Goal: Transaction & Acquisition: Purchase product/service

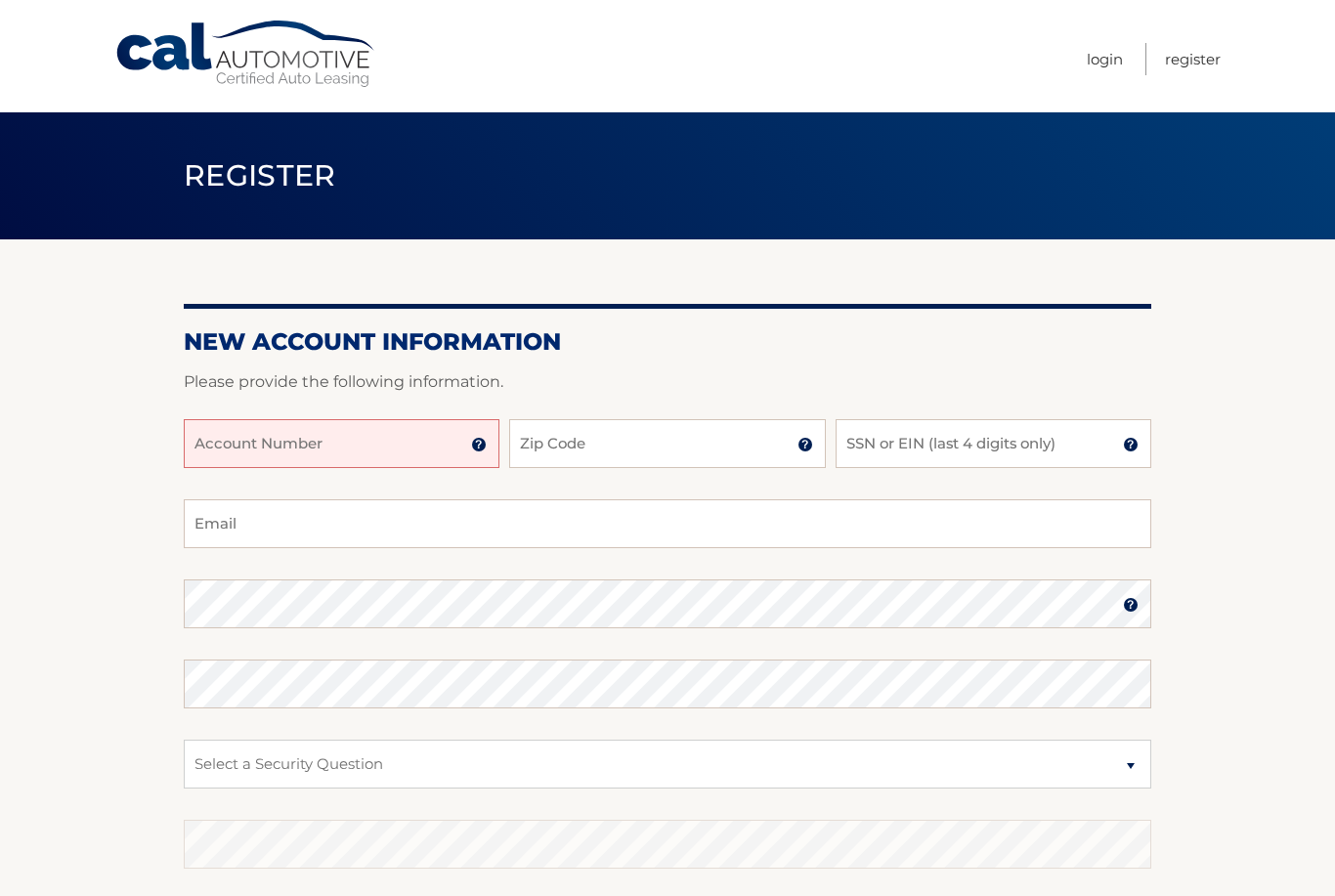
click at [400, 454] on input "Account Number" at bounding box center [341, 443] width 315 height 49
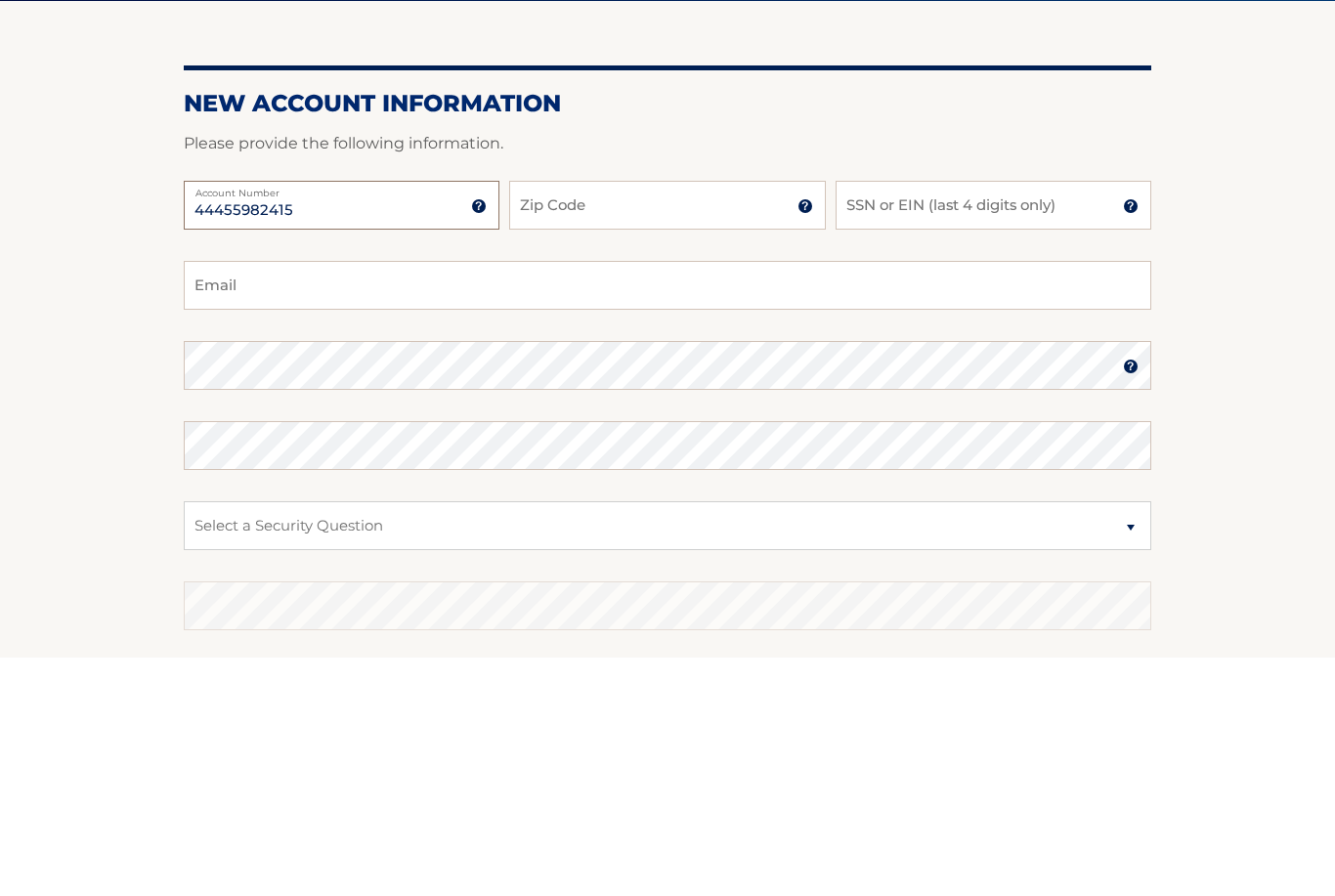
type input "44455982415"
click at [652, 419] on input "Zip Code" at bounding box center [667, 443] width 315 height 49
type input "33304"
click at [1015, 419] on input "SSN or EIN (last 4 digits only)" at bounding box center [993, 443] width 315 height 49
type input "7631"
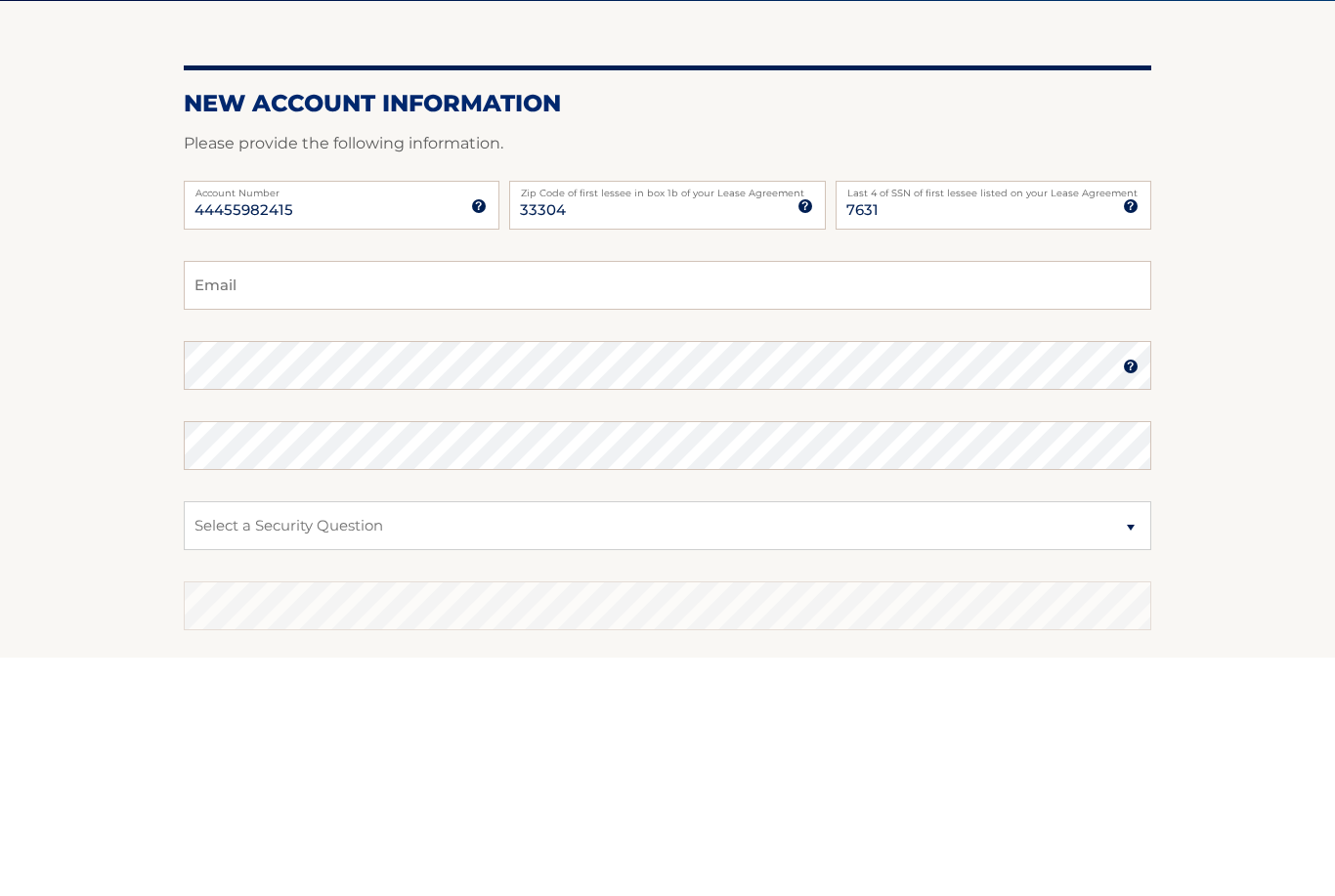
click at [534, 499] on input "Email" at bounding box center [668, 523] width 967 height 49
type input "lsvilina@gmail.com"
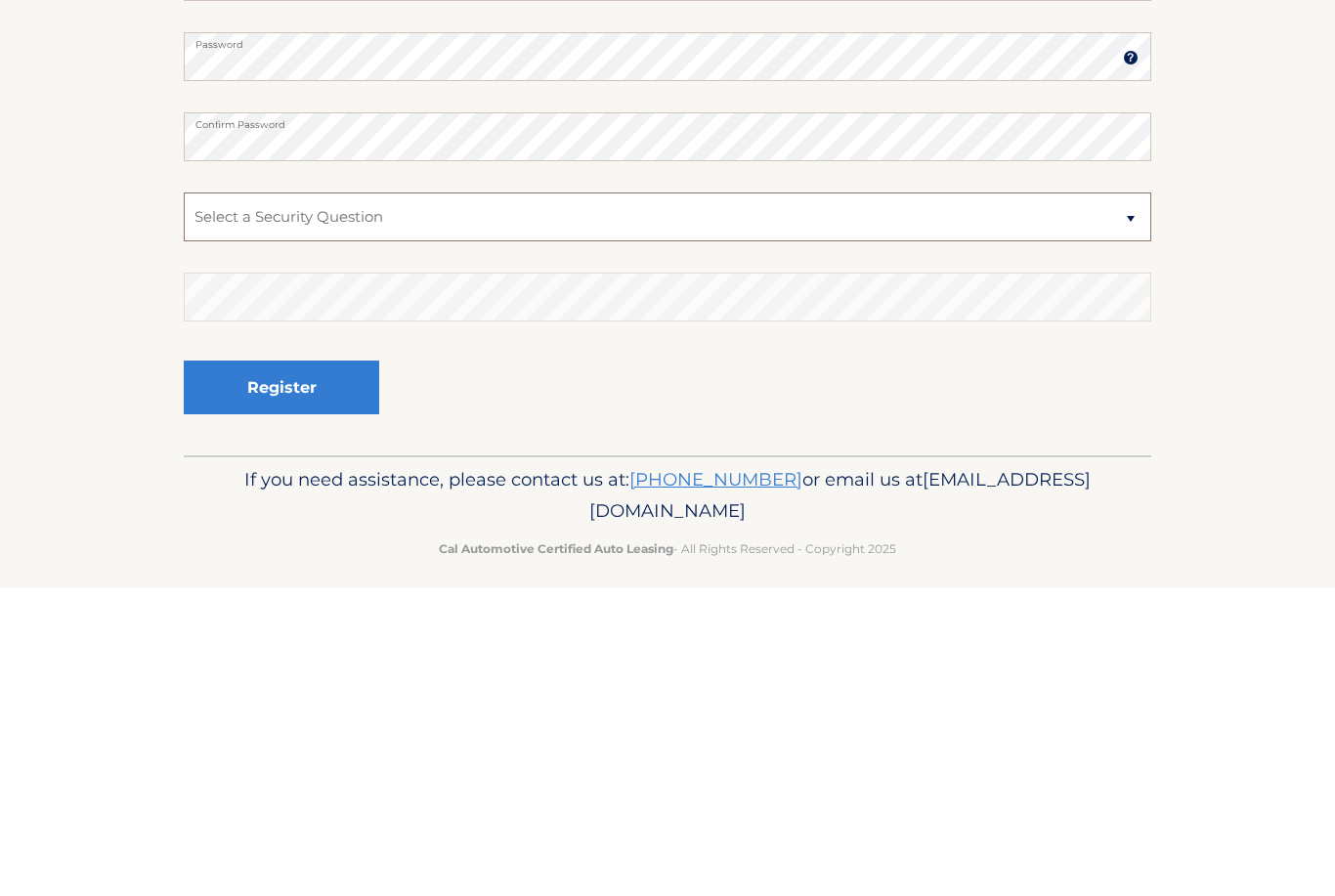
click at [784, 501] on select "Select a Security Question What was the name of your elementary school? What is…" at bounding box center [668, 525] width 967 height 49
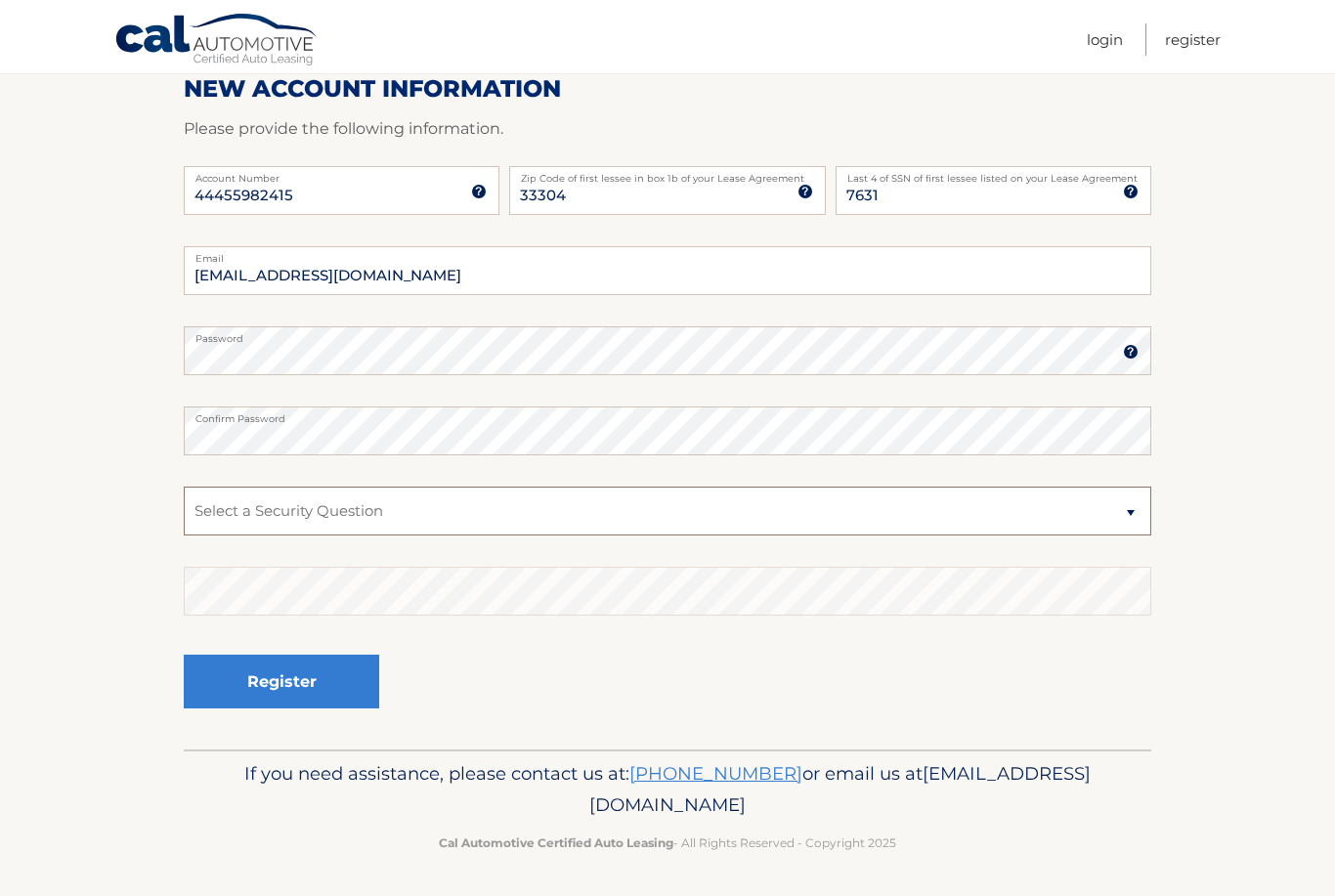
select select "4"
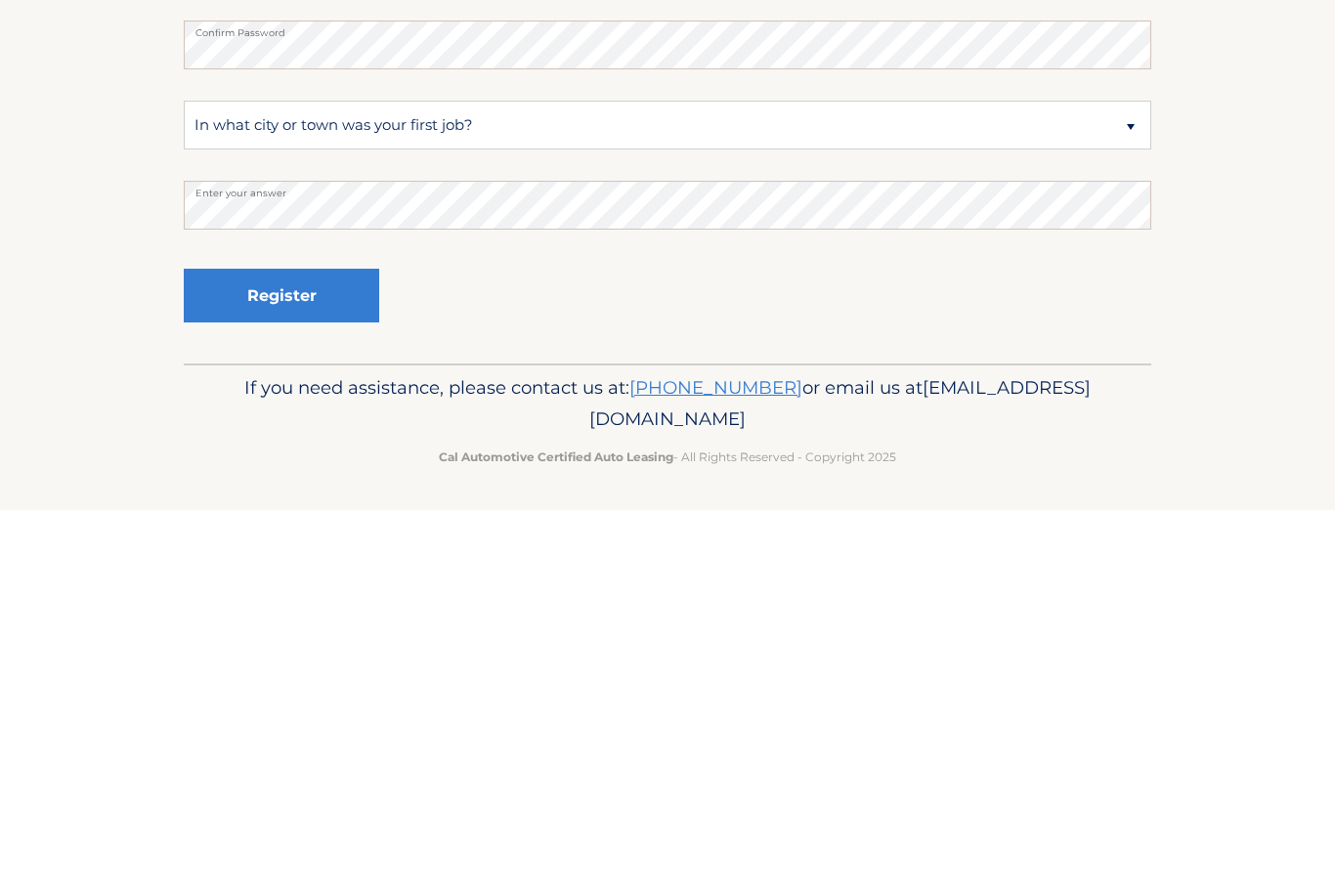
click at [319, 654] on button "Register" at bounding box center [282, 681] width 195 height 54
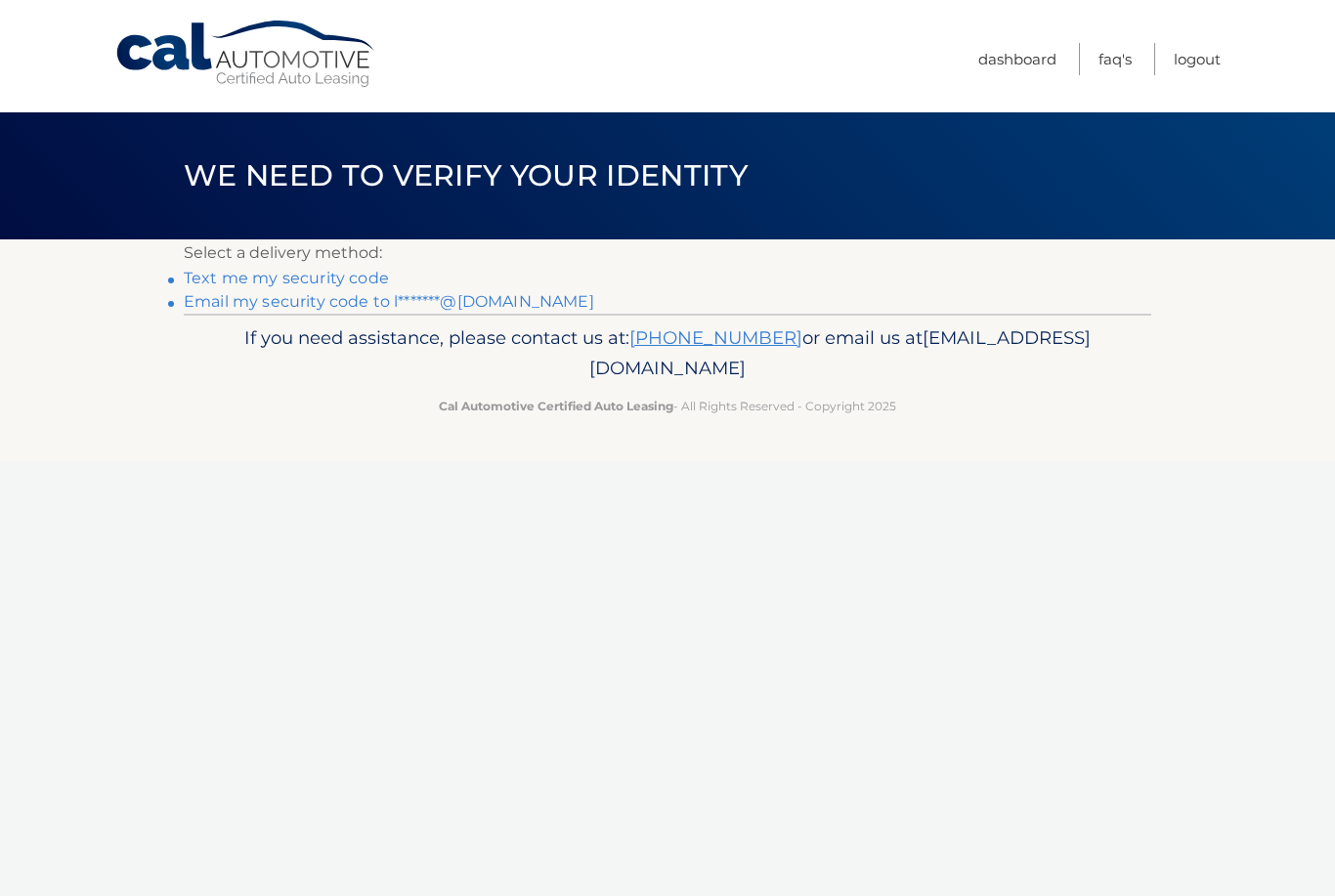
click at [322, 280] on link "Text me my security code" at bounding box center [286, 277] width 205 height 19
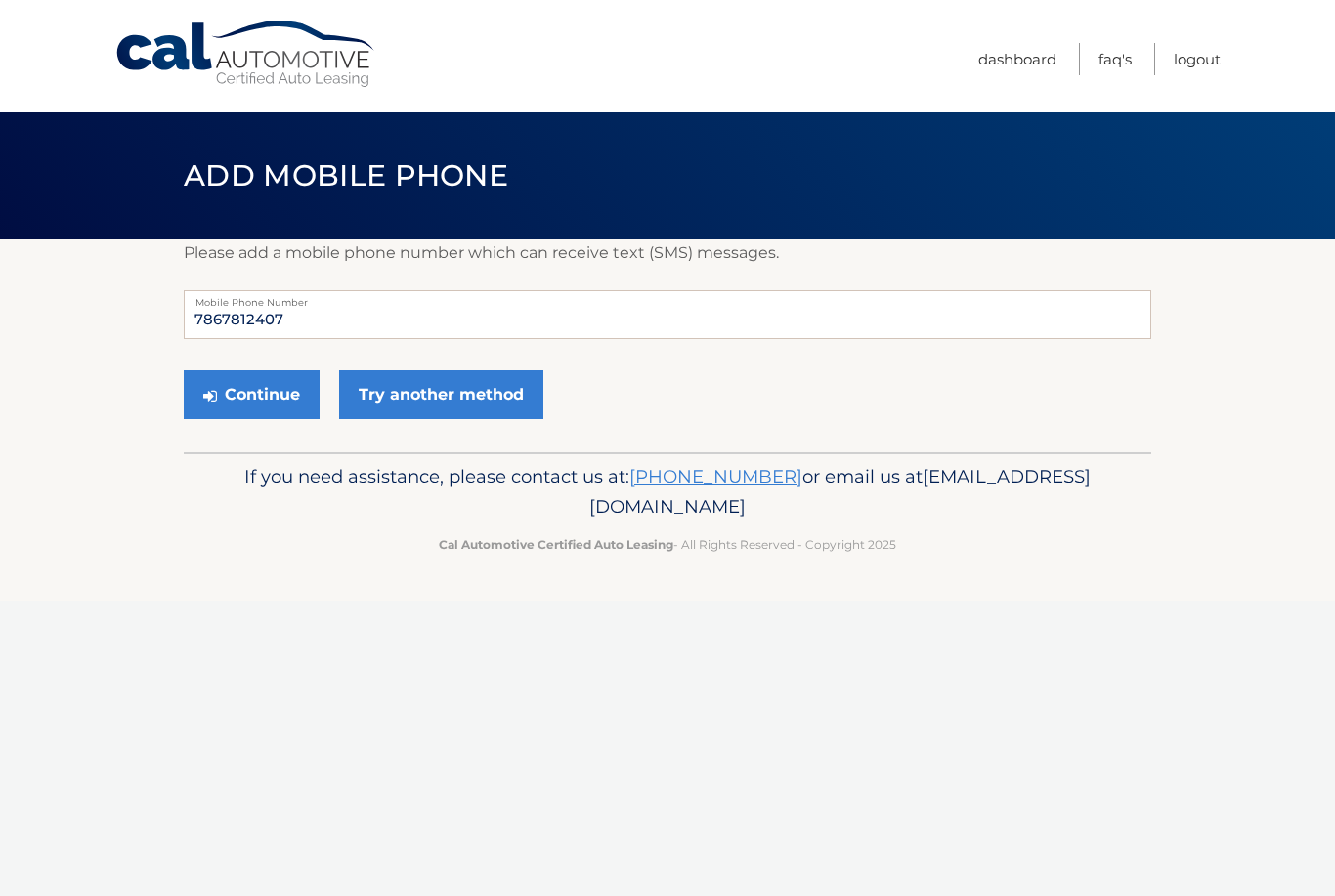
click at [273, 382] on button "Continue" at bounding box center [252, 394] width 136 height 49
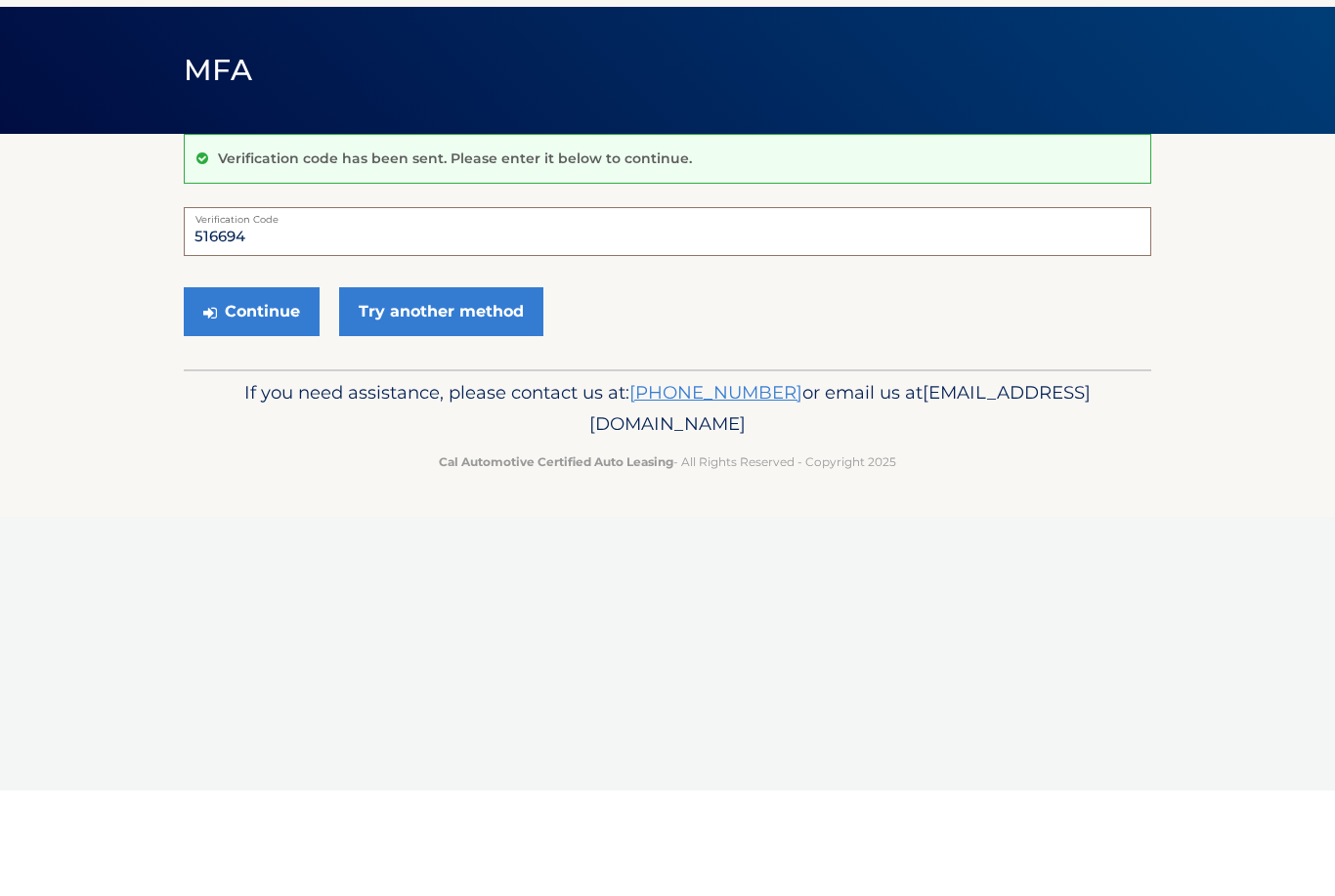
type input "516694"
click at [255, 393] on button "Continue" at bounding box center [252, 417] width 136 height 49
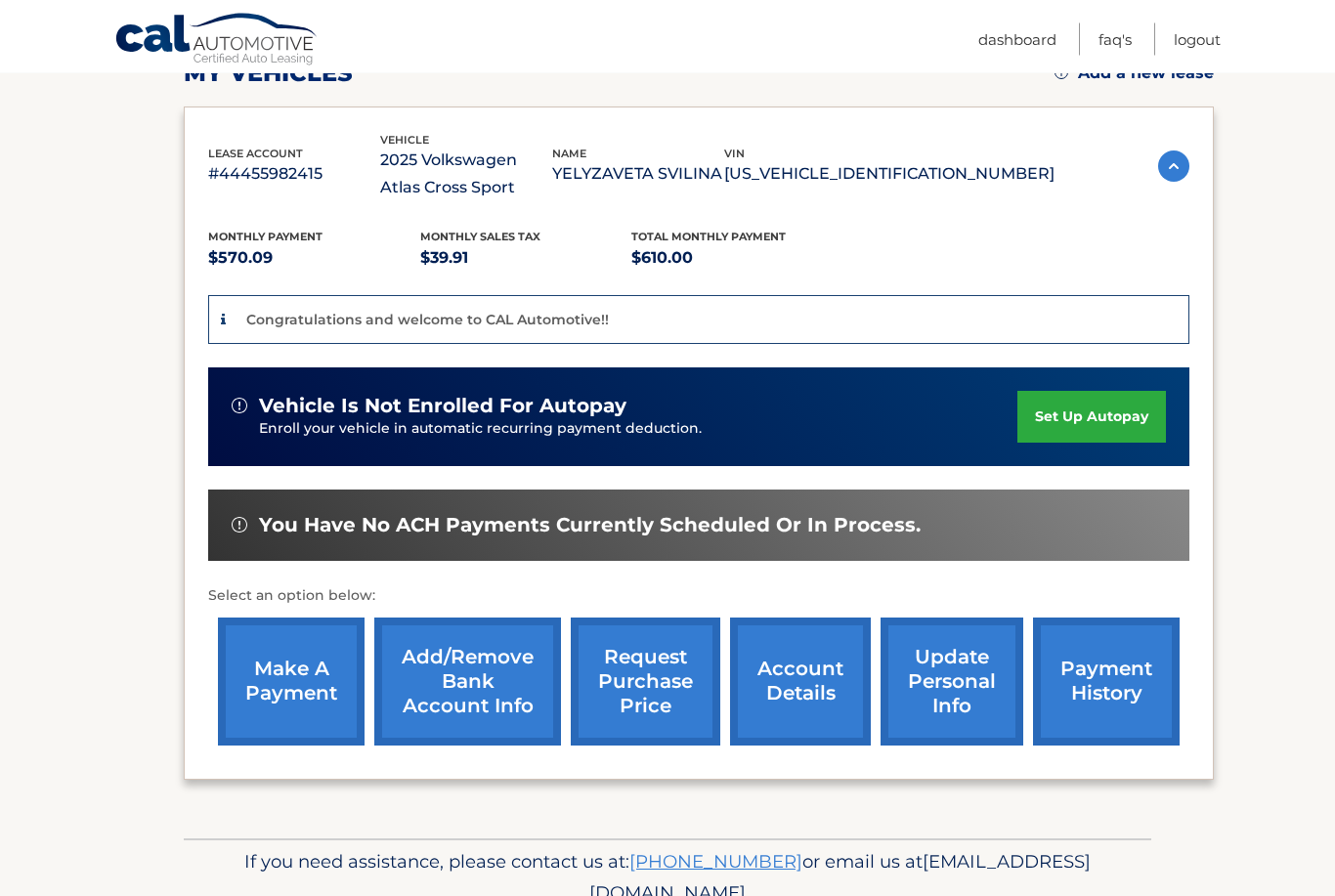
scroll to position [320, 0]
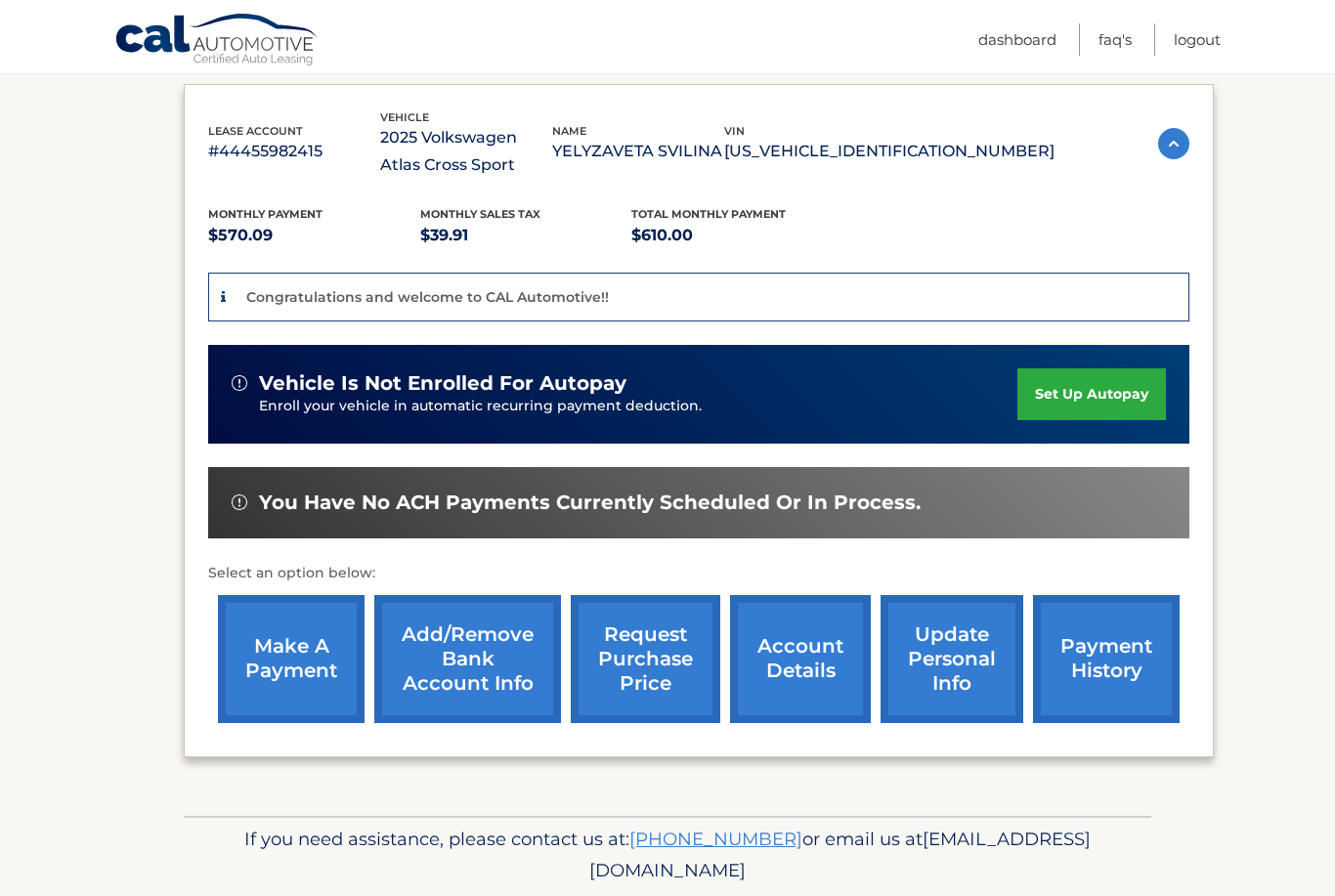
click at [245, 687] on link "make a payment" at bounding box center [290, 658] width 146 height 128
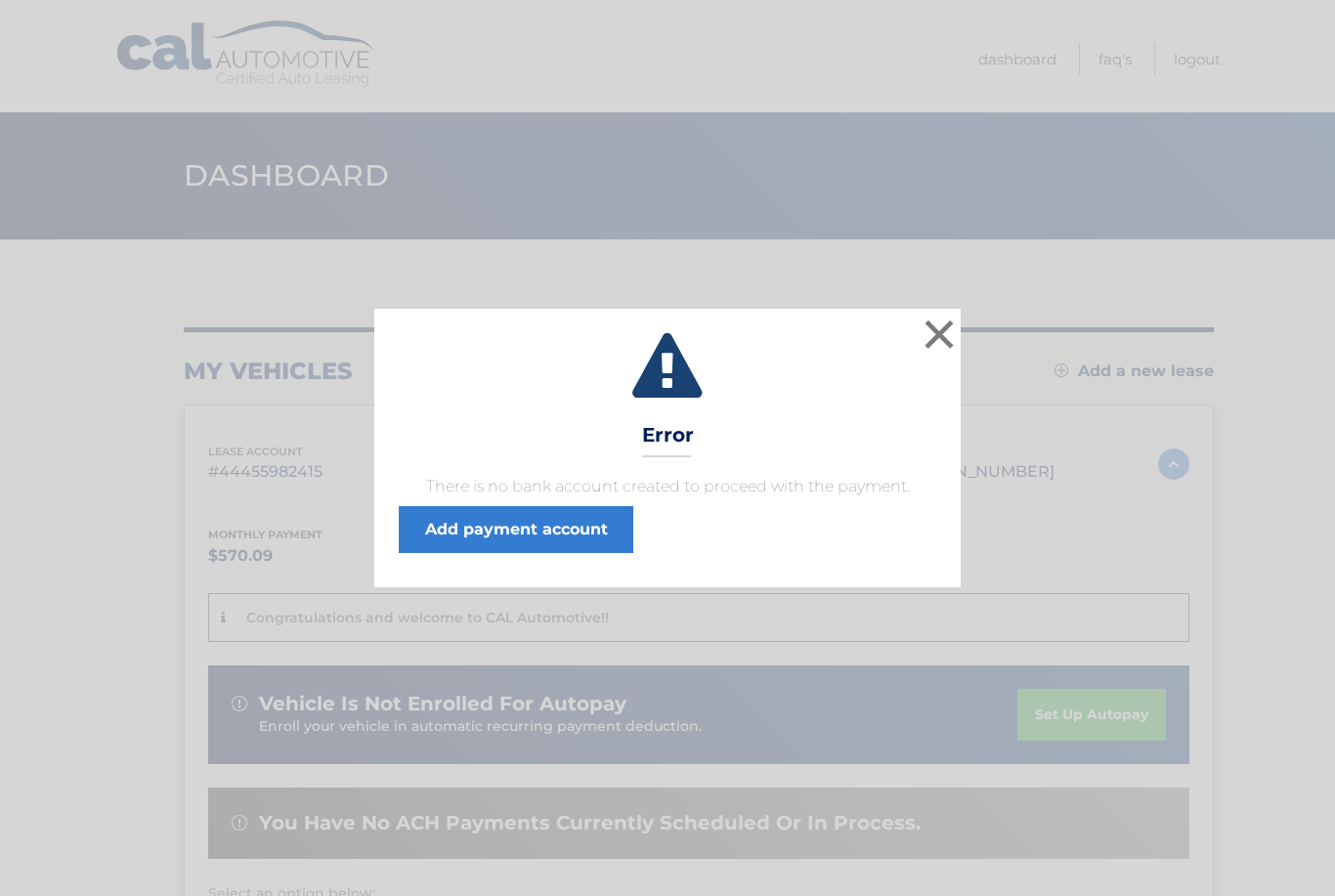
click at [508, 532] on link "Add payment account" at bounding box center [516, 529] width 235 height 47
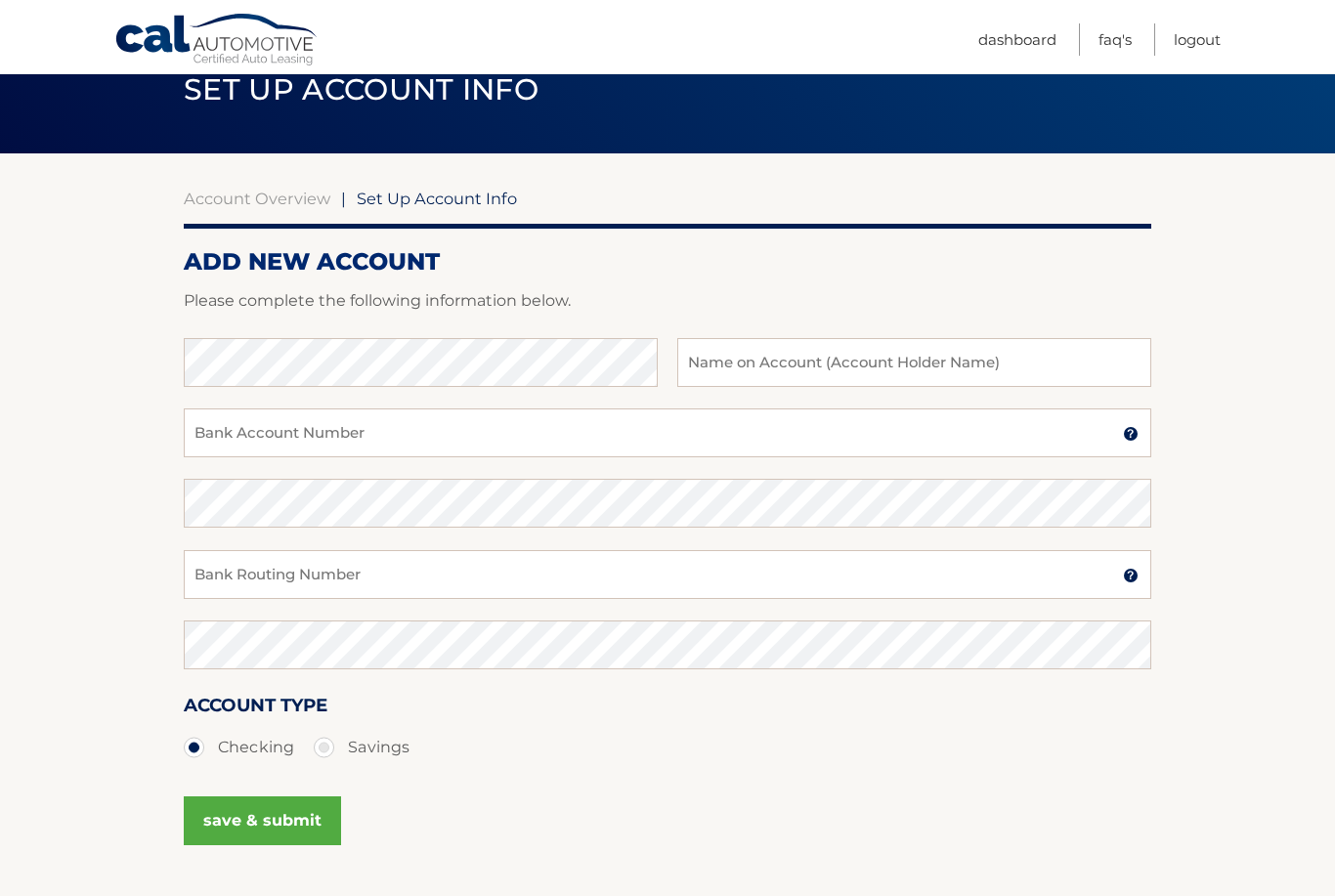
scroll to position [134, 0]
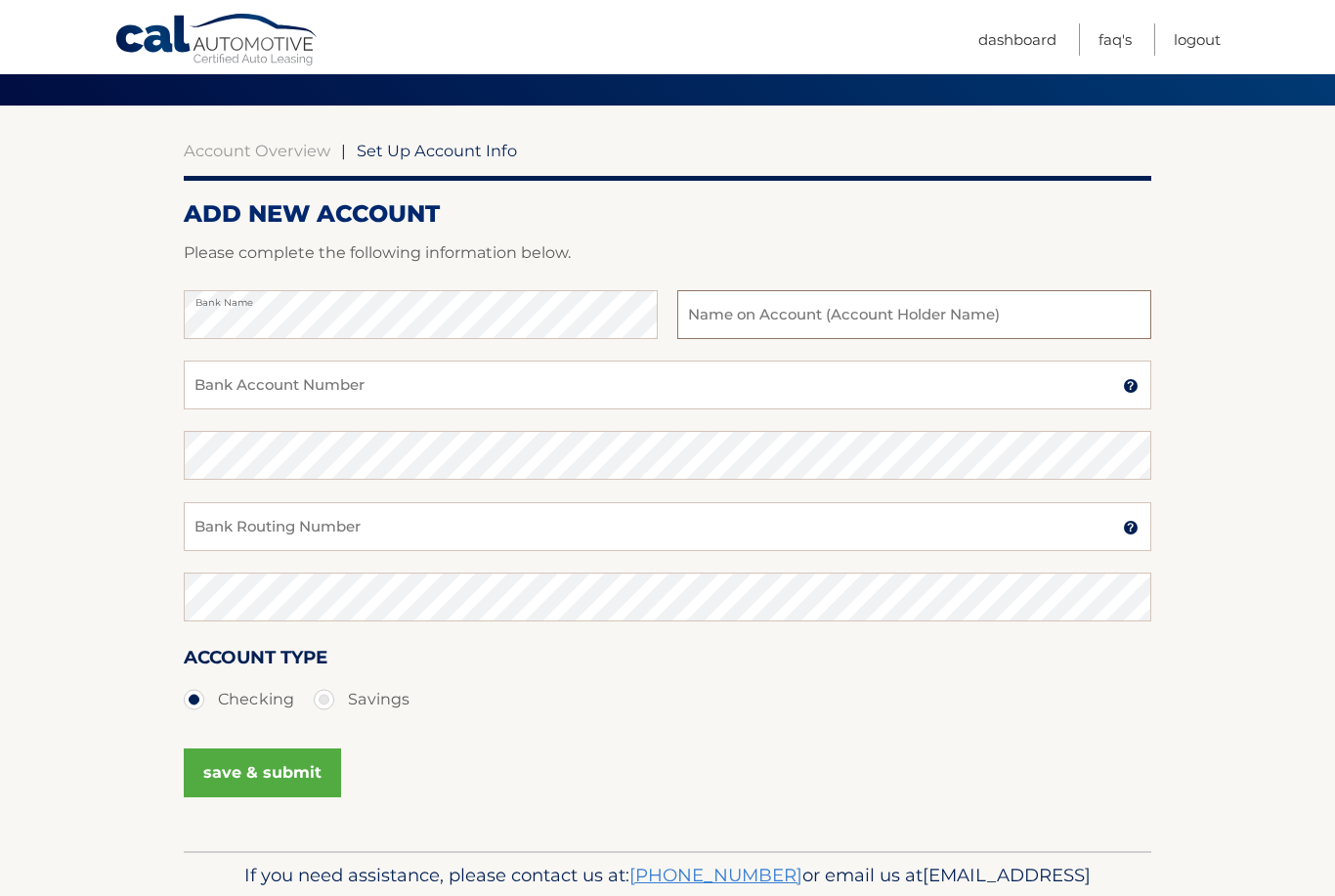
click at [1071, 315] on input "text" at bounding box center [914, 314] width 474 height 49
type input "Yelyzaveta Svilina"
click at [801, 376] on input "Bank Account Number" at bounding box center [668, 384] width 967 height 49
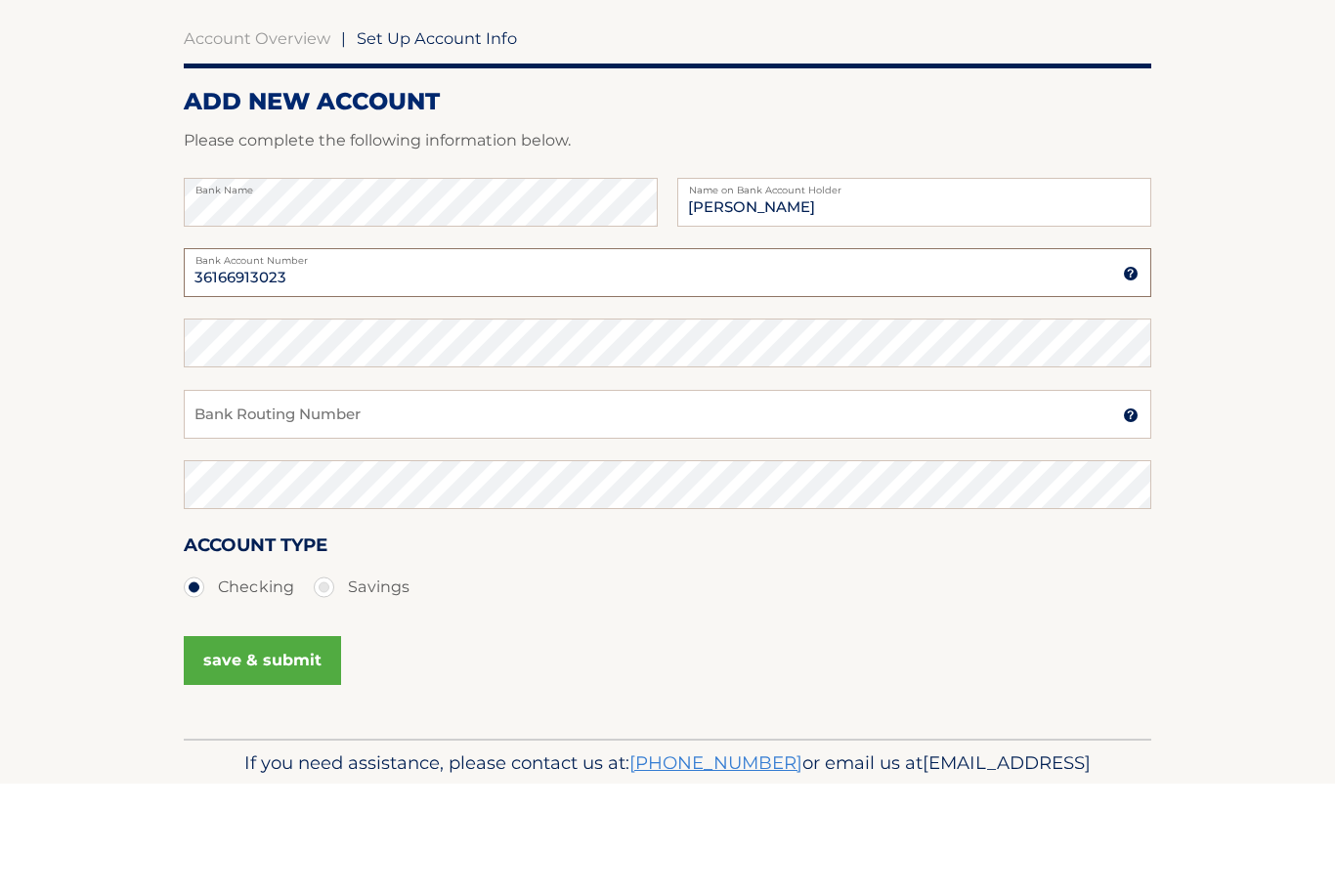
type input "36166913023"
click at [550, 502] on input "Bank Routing Number" at bounding box center [668, 526] width 967 height 49
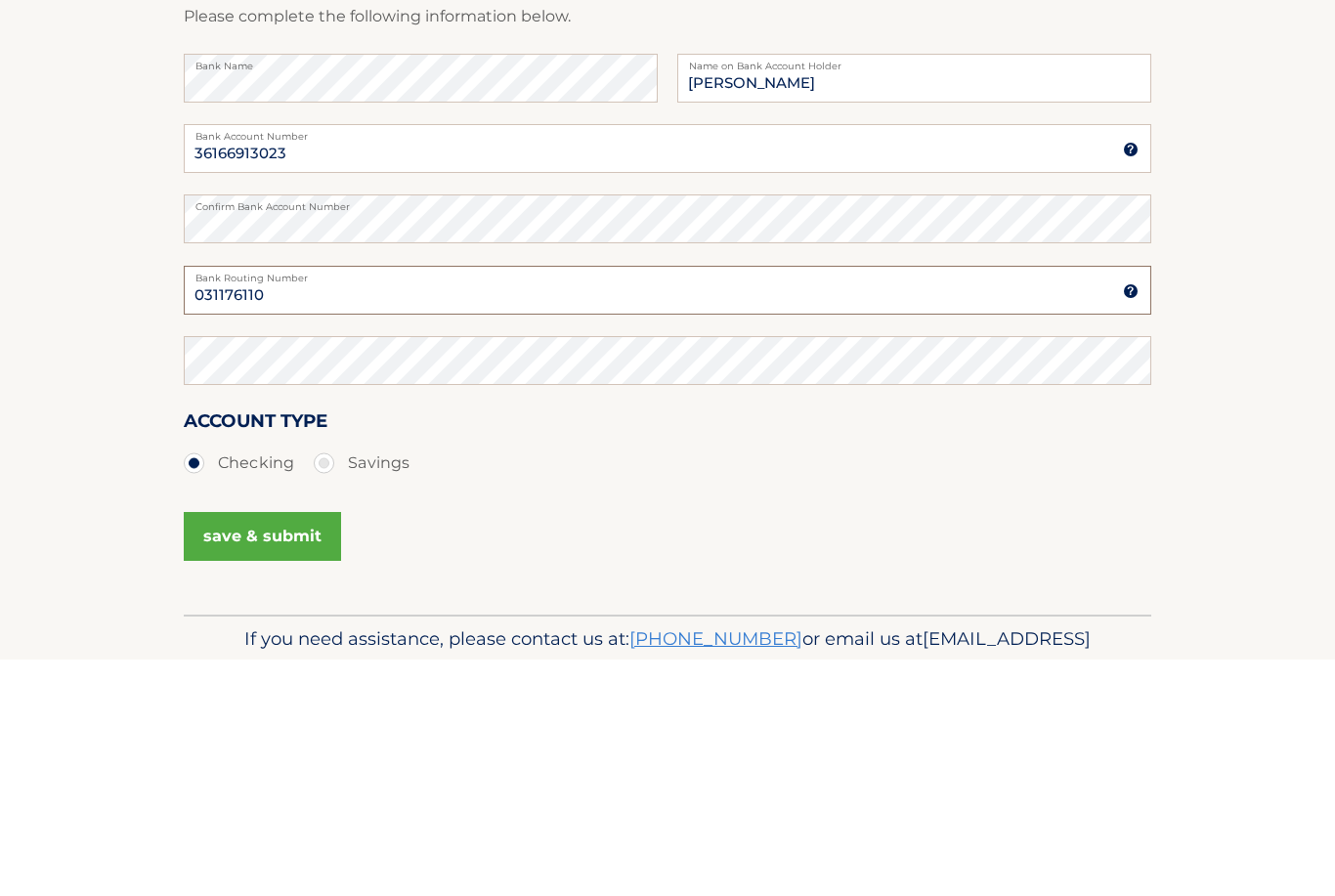
type input "031176110"
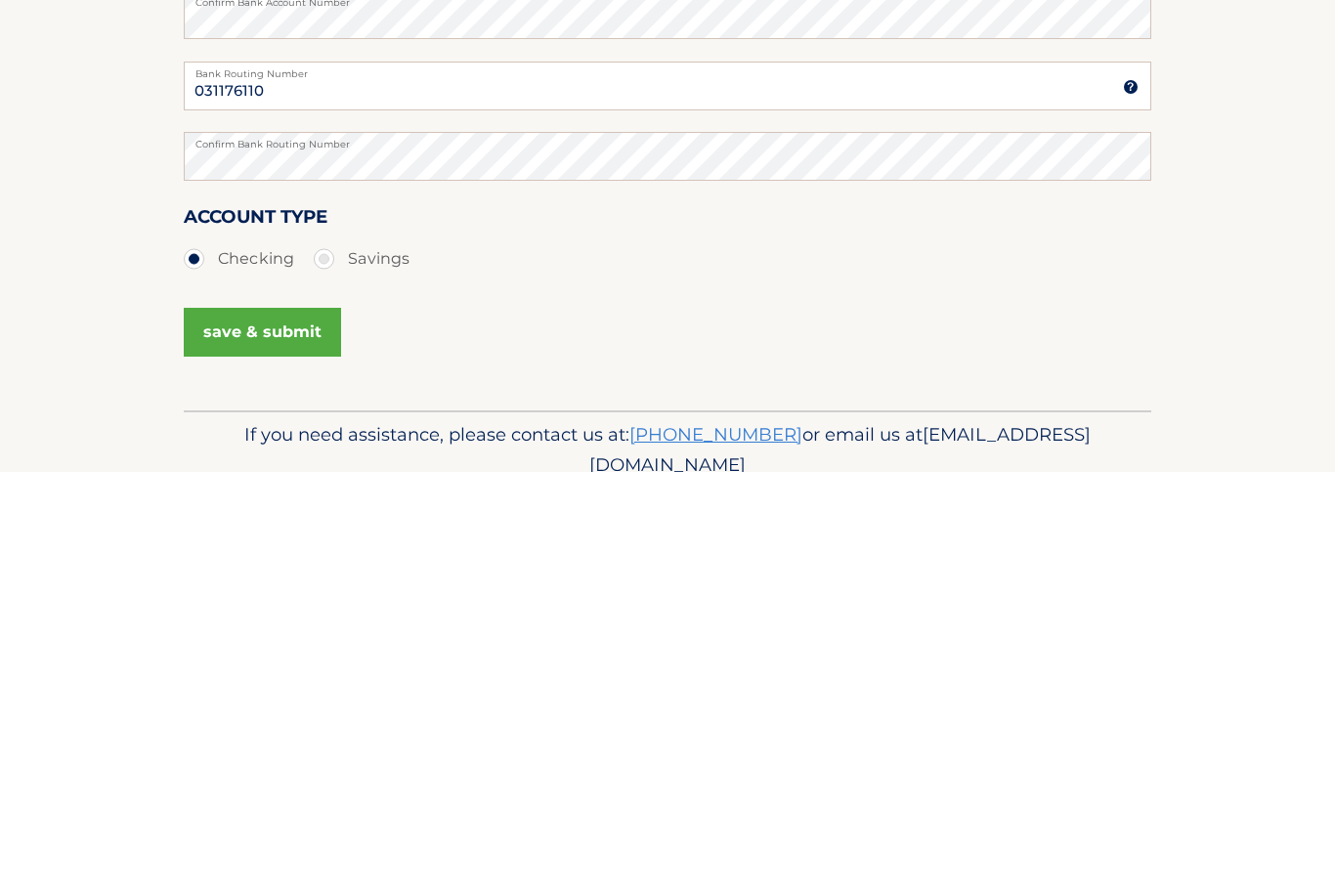
click at [264, 732] on button "save & submit" at bounding box center [263, 756] width 157 height 49
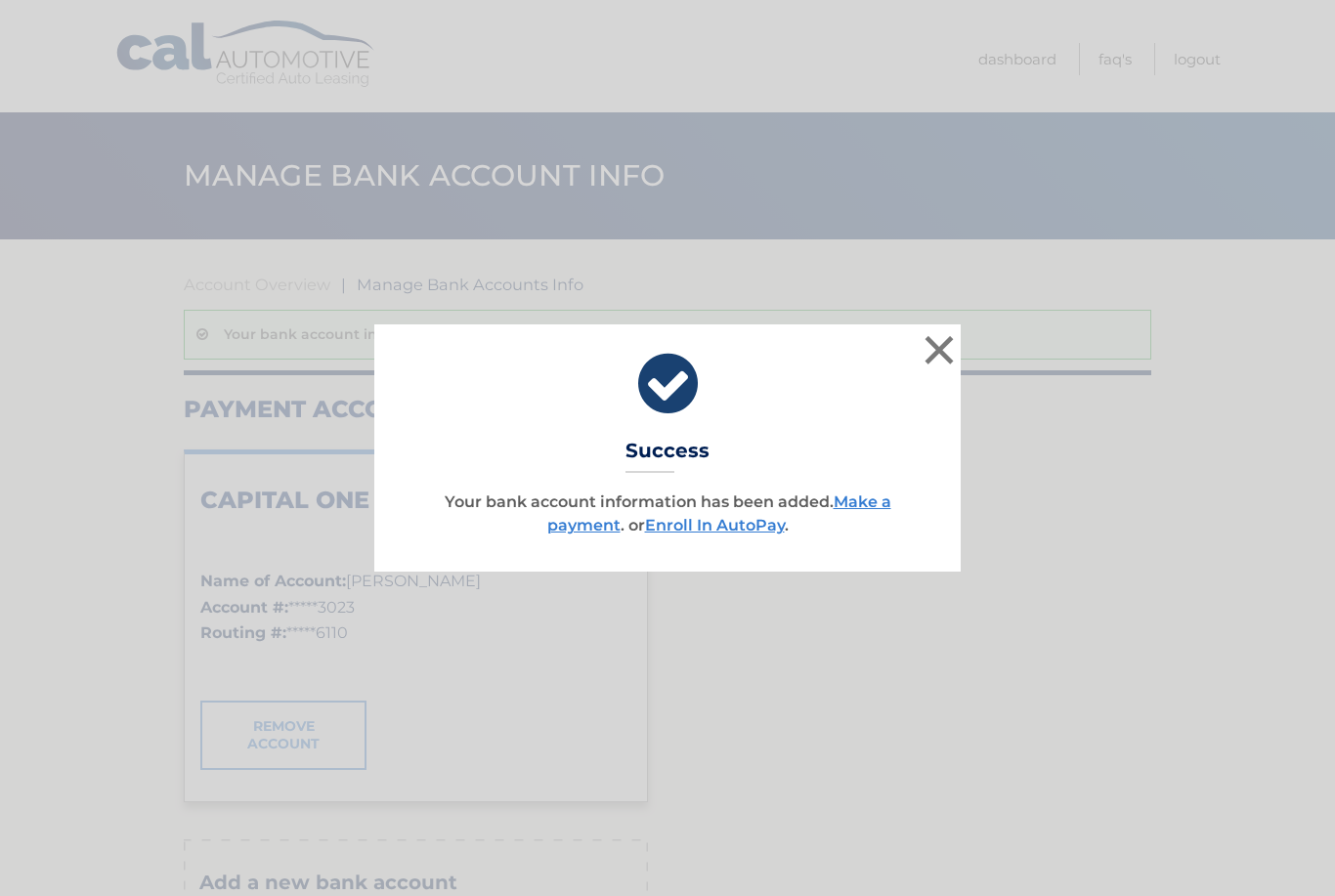
click at [938, 350] on button "×" at bounding box center [938, 349] width 39 height 39
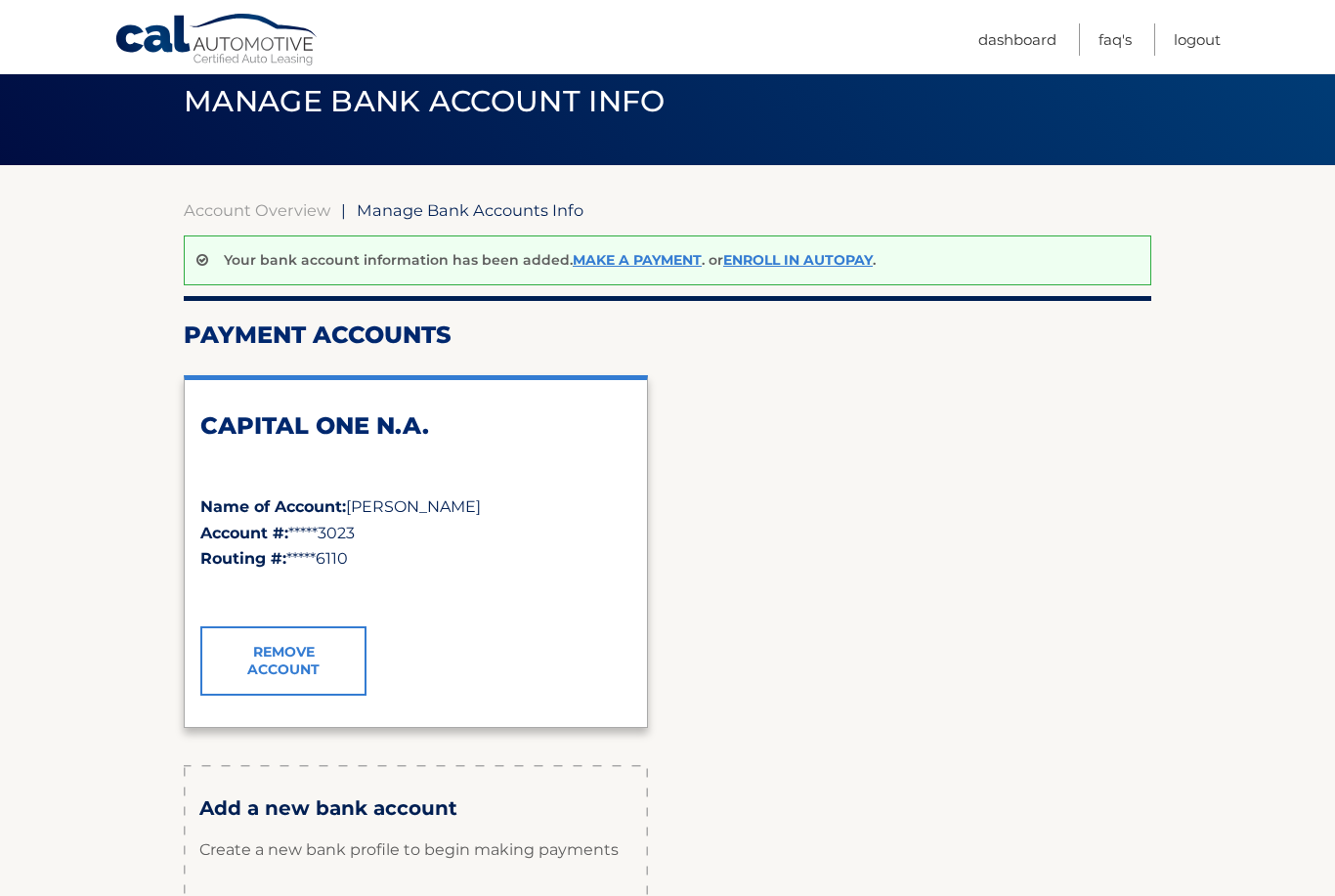
scroll to position [66, 0]
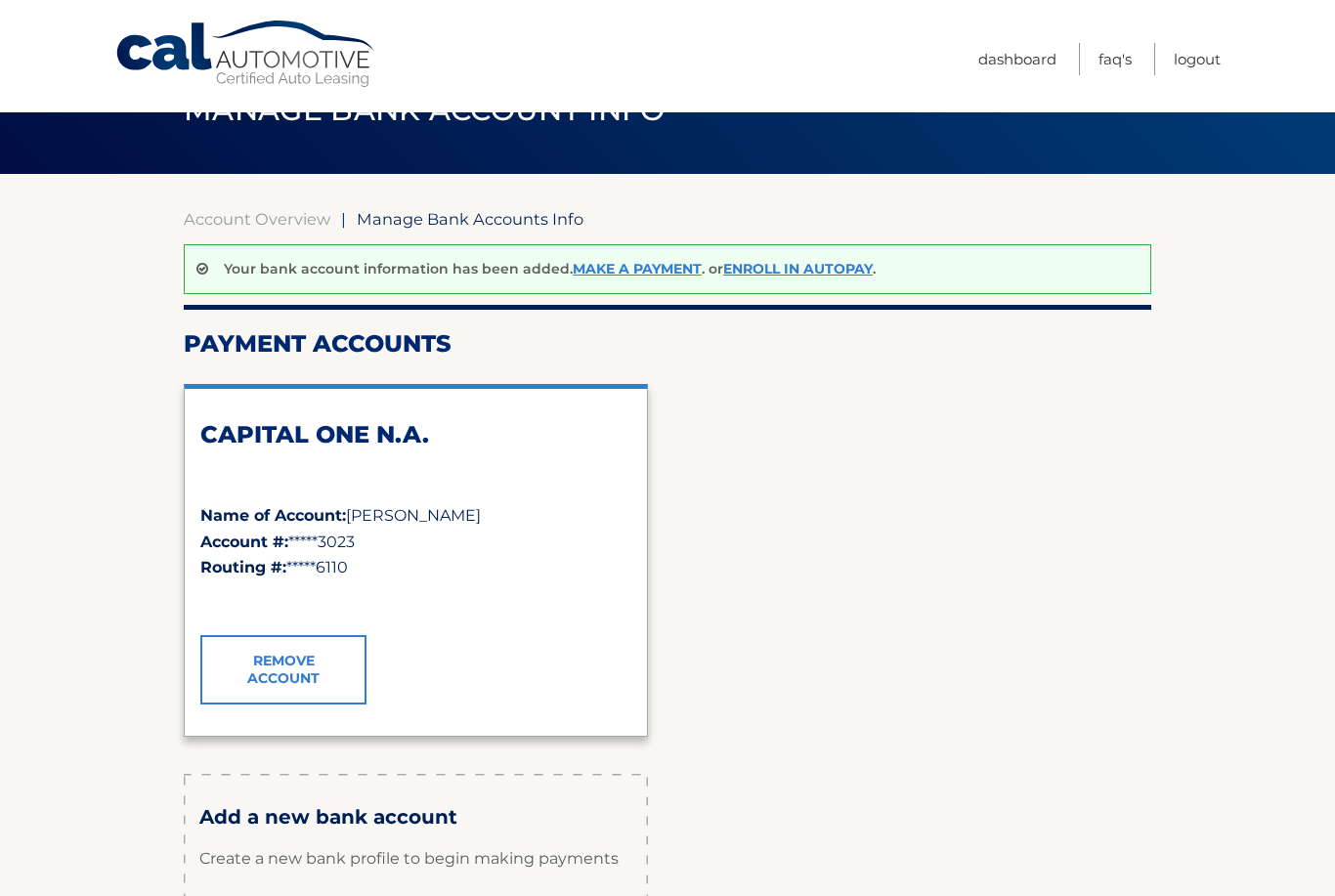
click at [668, 269] on link "Make a payment" at bounding box center [638, 269] width 129 height 18
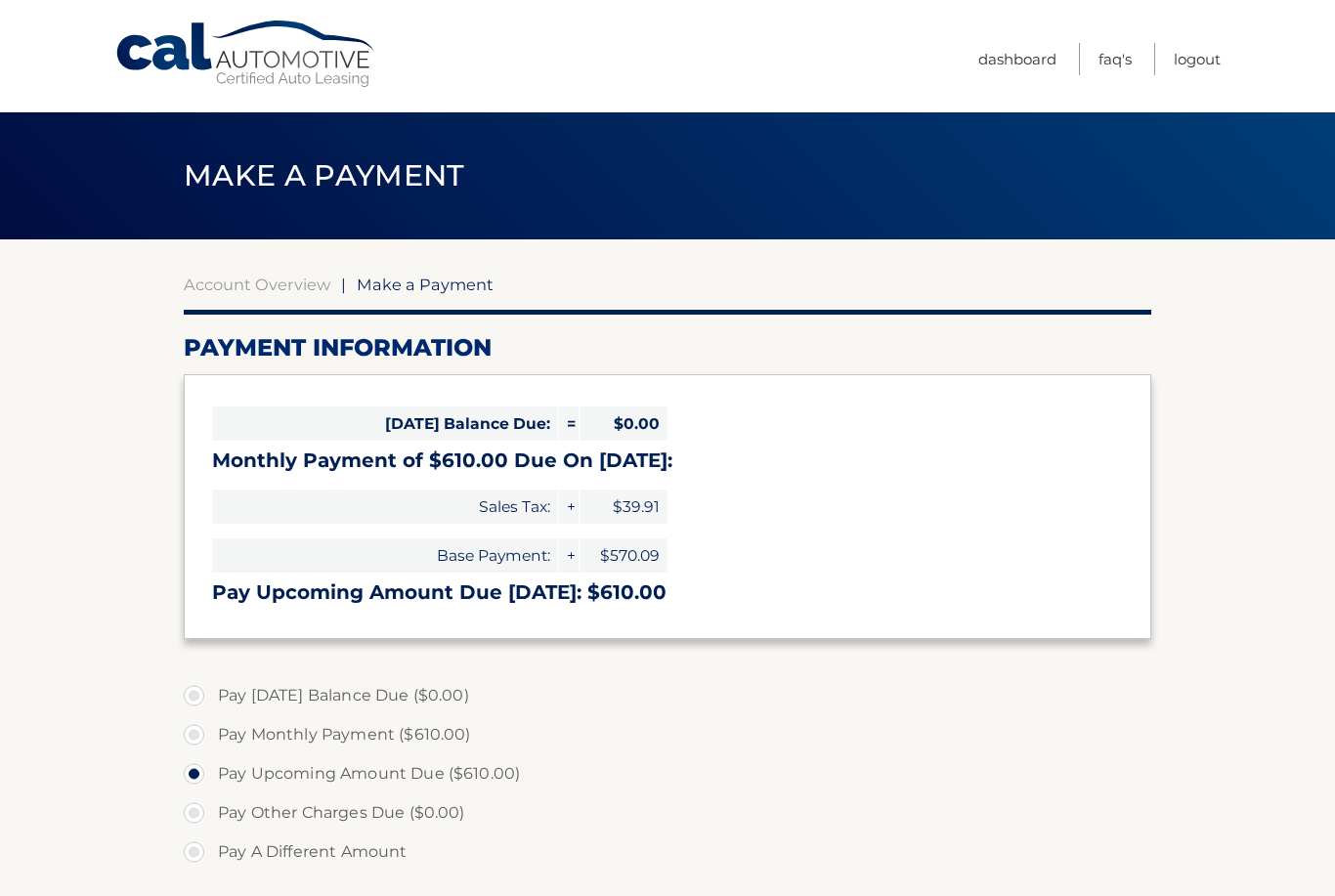
select select "OGIwMWQ0NzctMTc5ZS00ZDE1LTkzYzctZDAwM2Y1Yjk0ZjRj"
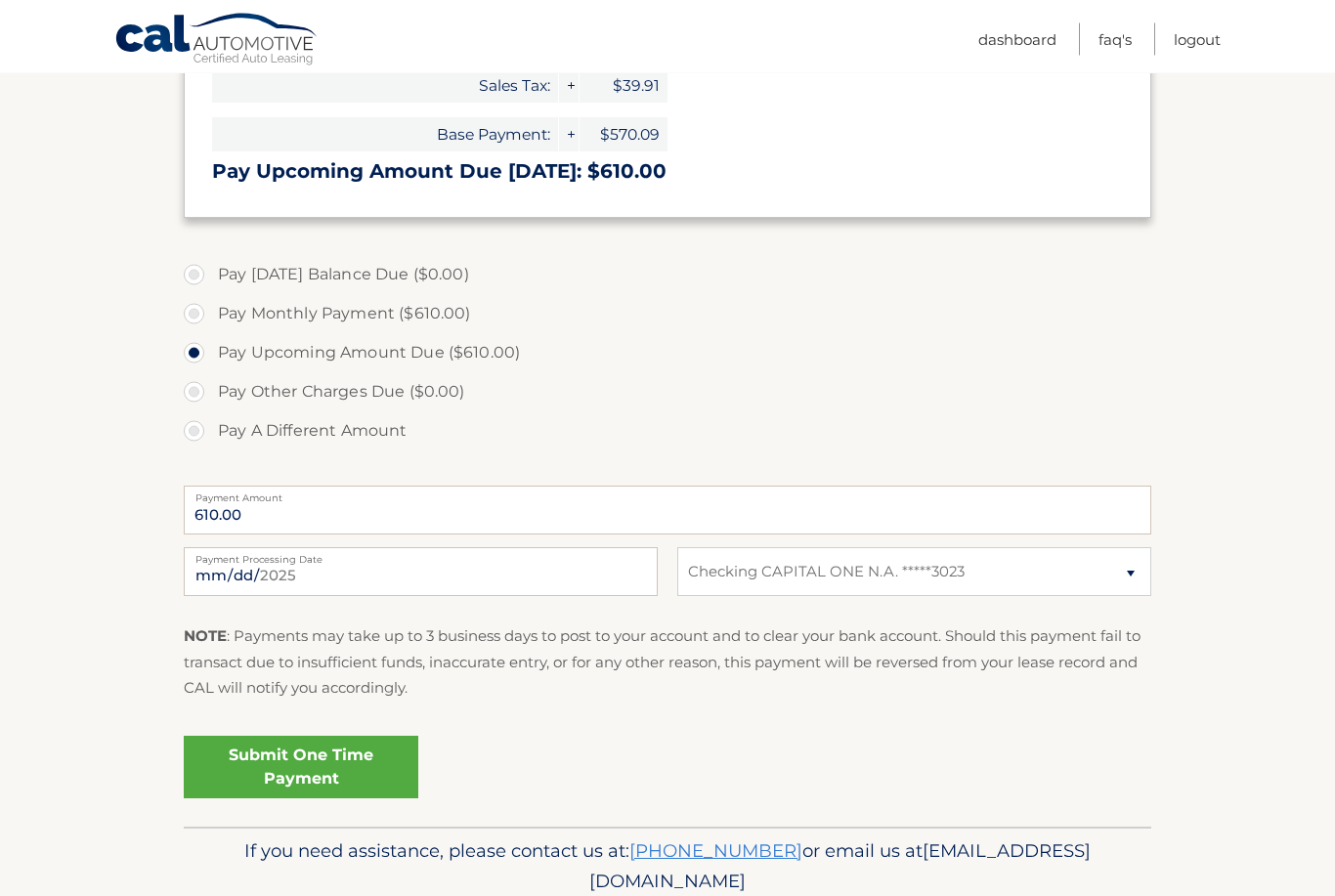
scroll to position [433, 0]
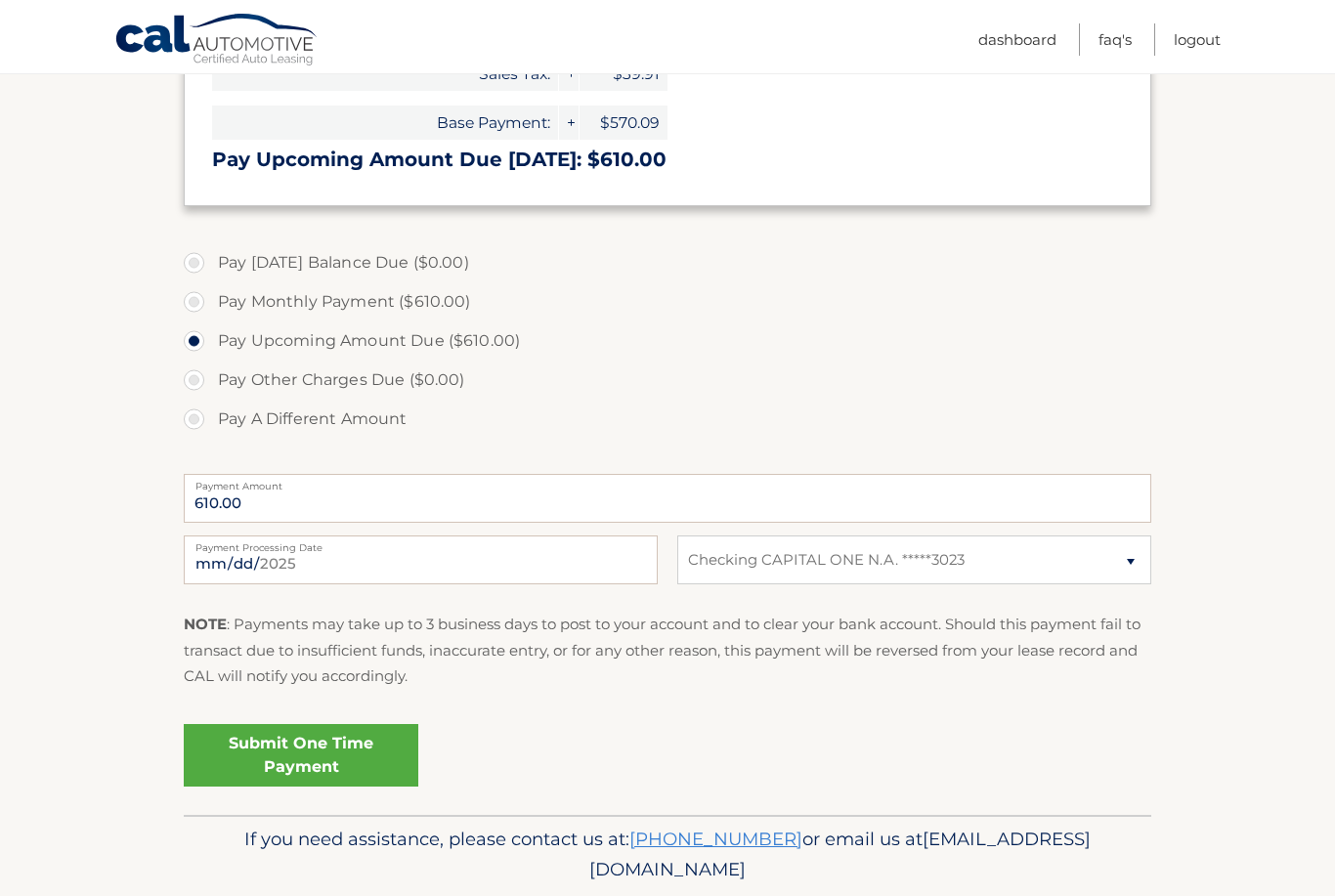
click at [307, 756] on link "Submit One Time Payment" at bounding box center [301, 755] width 235 height 63
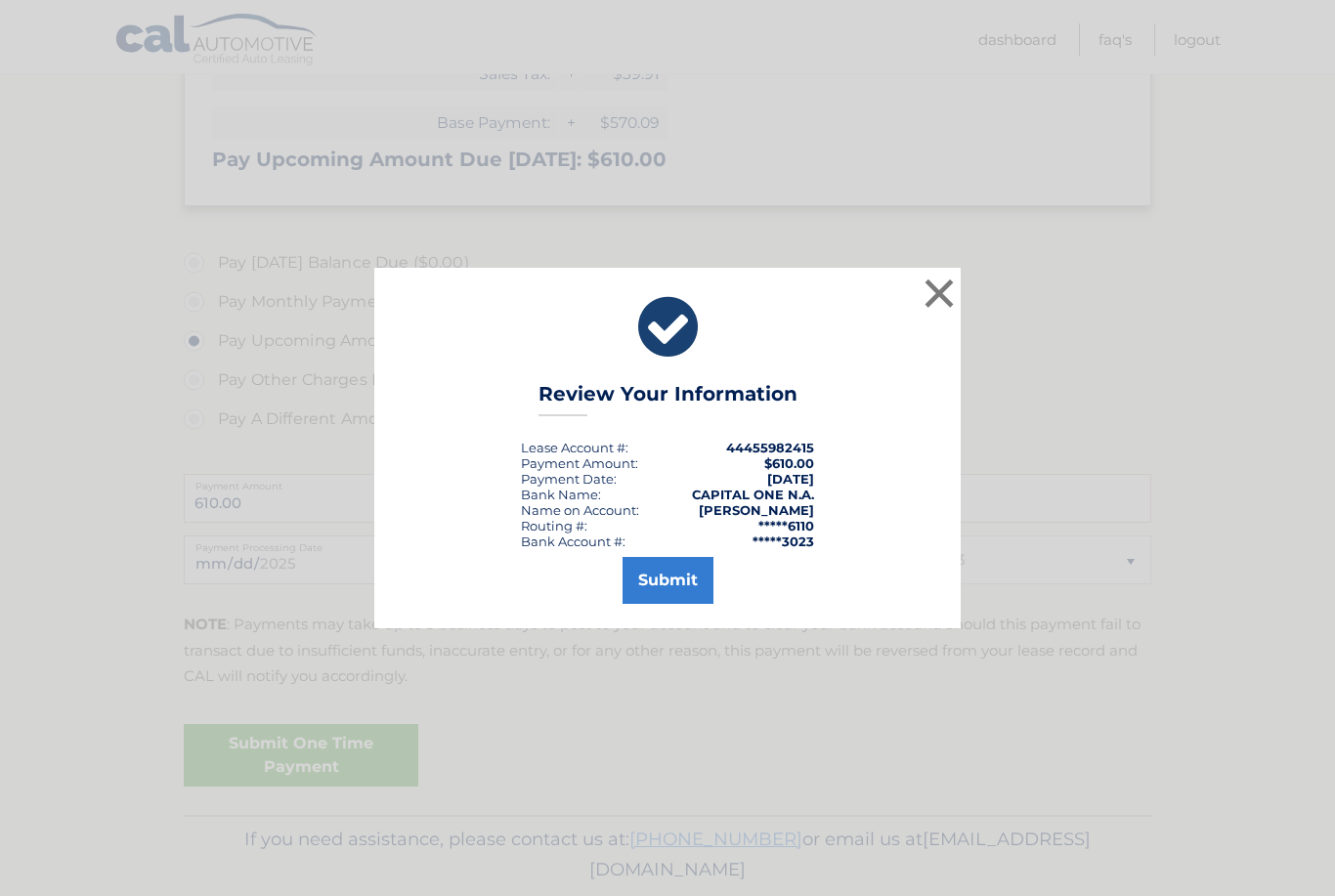
click at [670, 593] on button "Submit" at bounding box center [668, 580] width 91 height 47
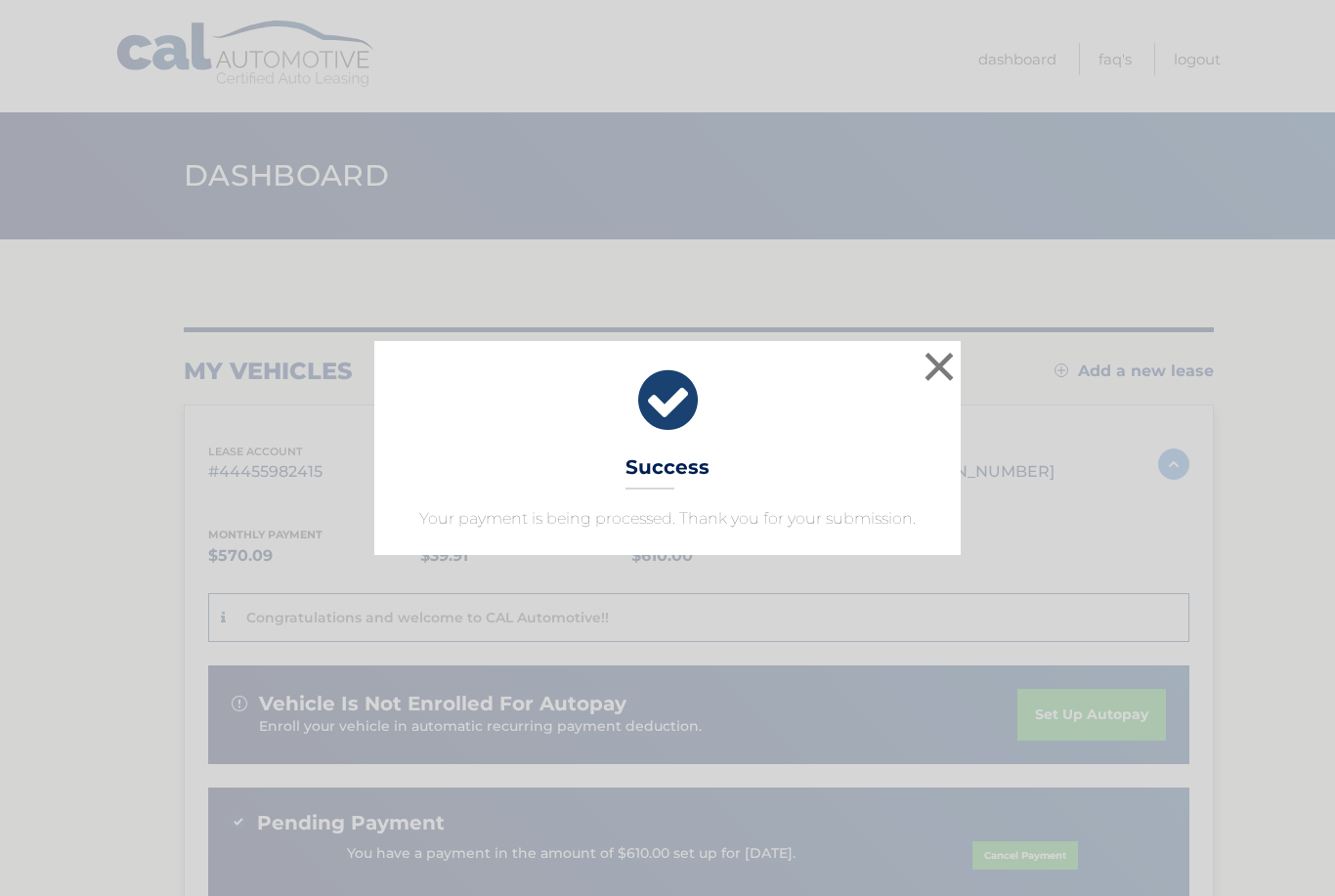
click at [938, 357] on button "×" at bounding box center [938, 366] width 39 height 39
